Goal: Information Seeking & Learning: Compare options

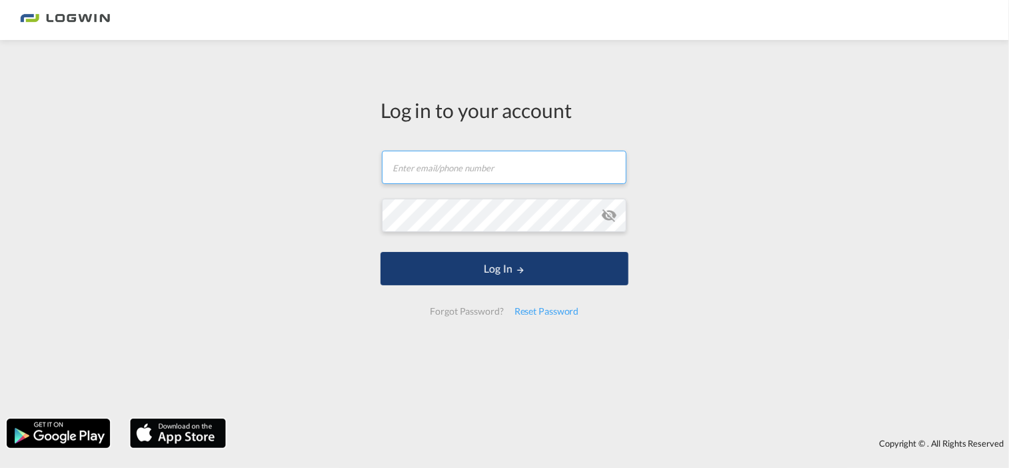
type input "[EMAIL_ADDRESS][DOMAIN_NAME]"
click at [500, 279] on button "Log In" at bounding box center [505, 268] width 248 height 33
